Goal: Task Accomplishment & Management: Complete application form

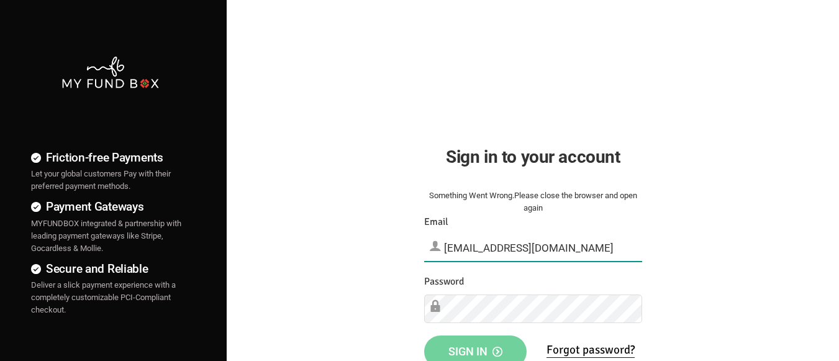
type input "demo@myfundbox.de"
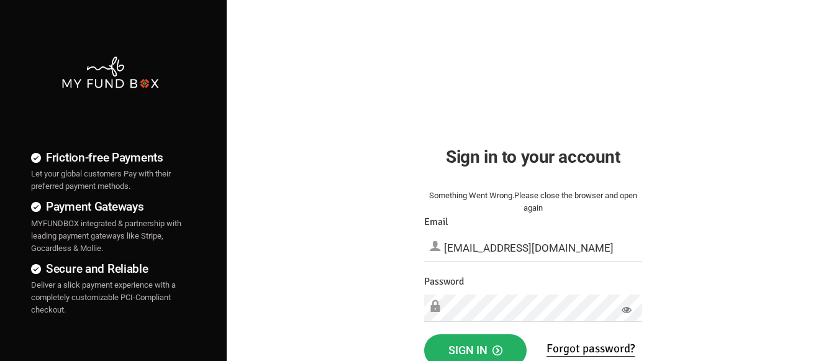
click at [475, 347] on span "Sign in" at bounding box center [475, 349] width 54 height 13
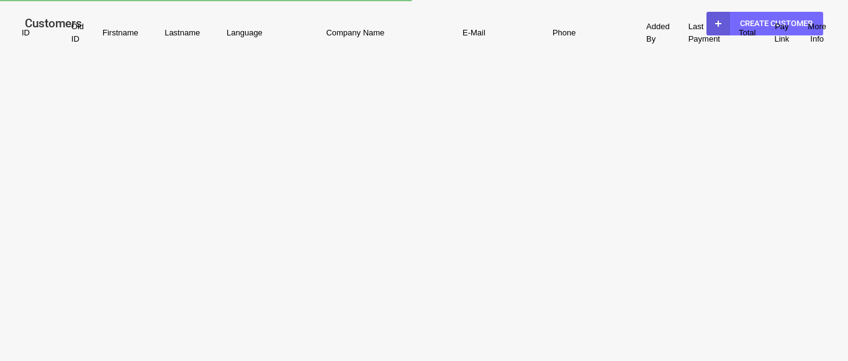
select select "100"
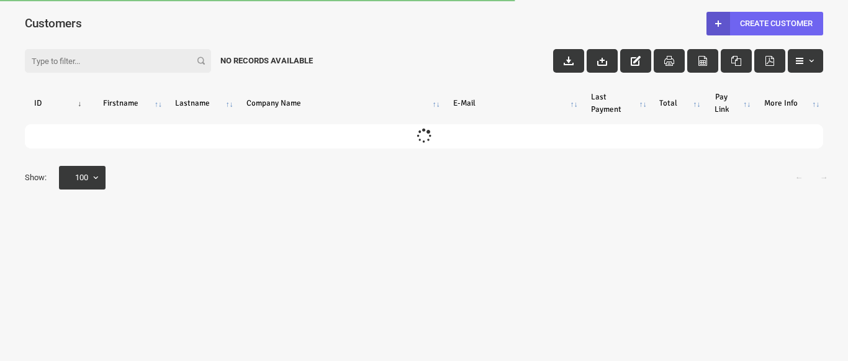
click at [765, 23] on link "Create Customer" at bounding box center [765, 24] width 117 height 24
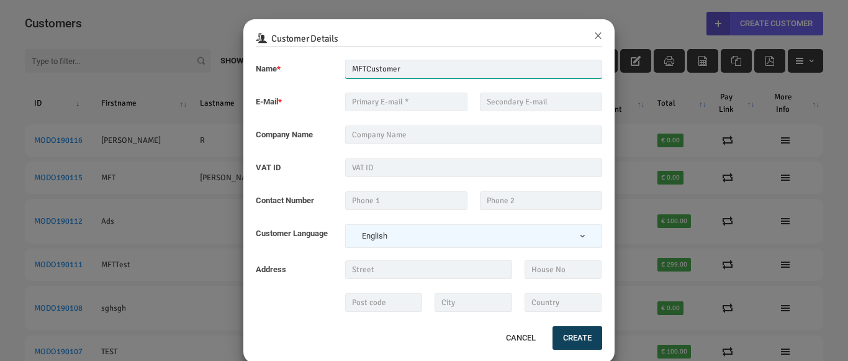
type input "MFTCustomer"
type input "[EMAIL_ADDRESS][DOMAIN_NAME]"
